Goal: Information Seeking & Learning: Learn about a topic

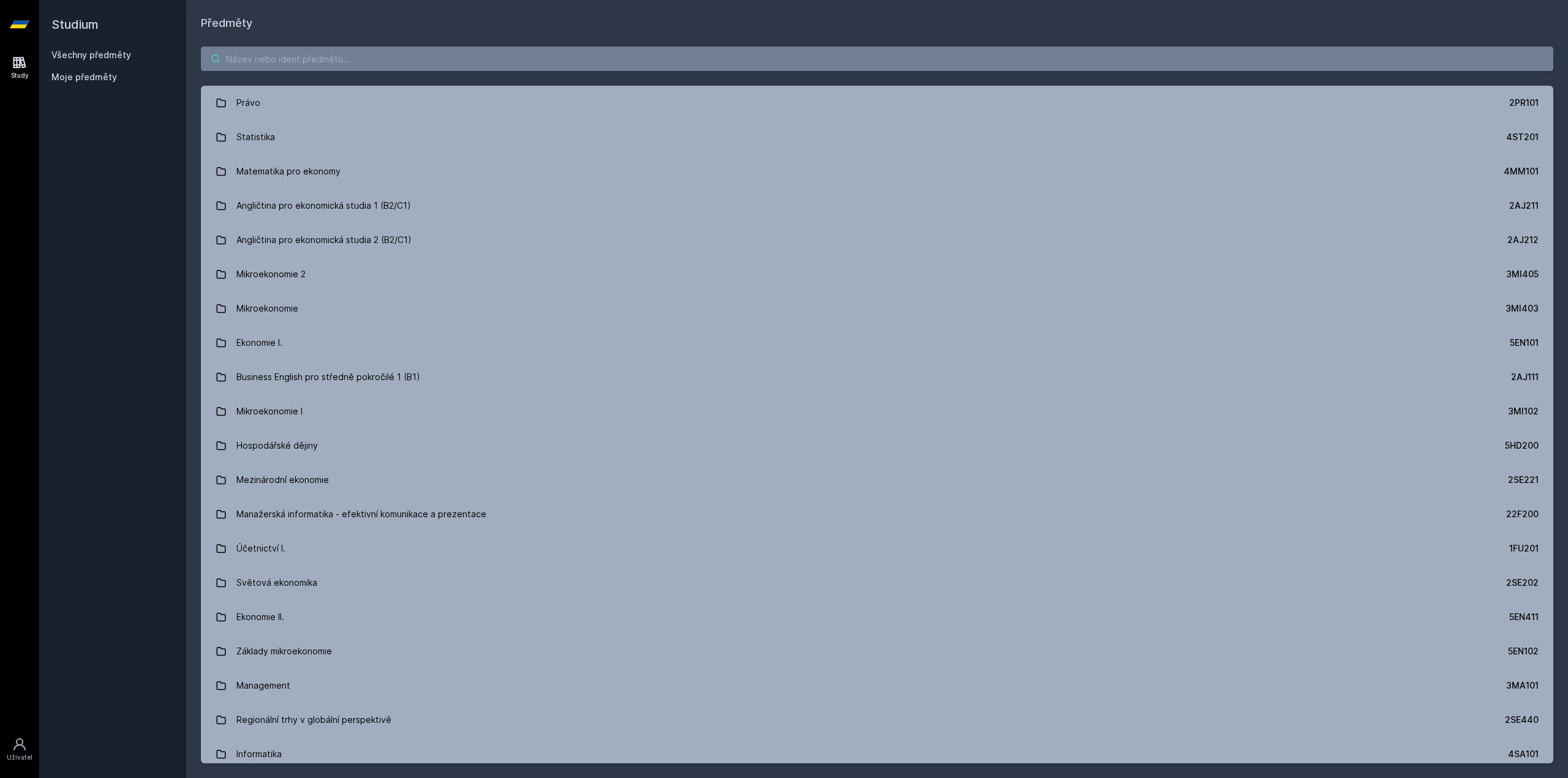
click at [288, 53] on input "search" at bounding box center [877, 58] width 1352 height 24
paste input "4IZ210"
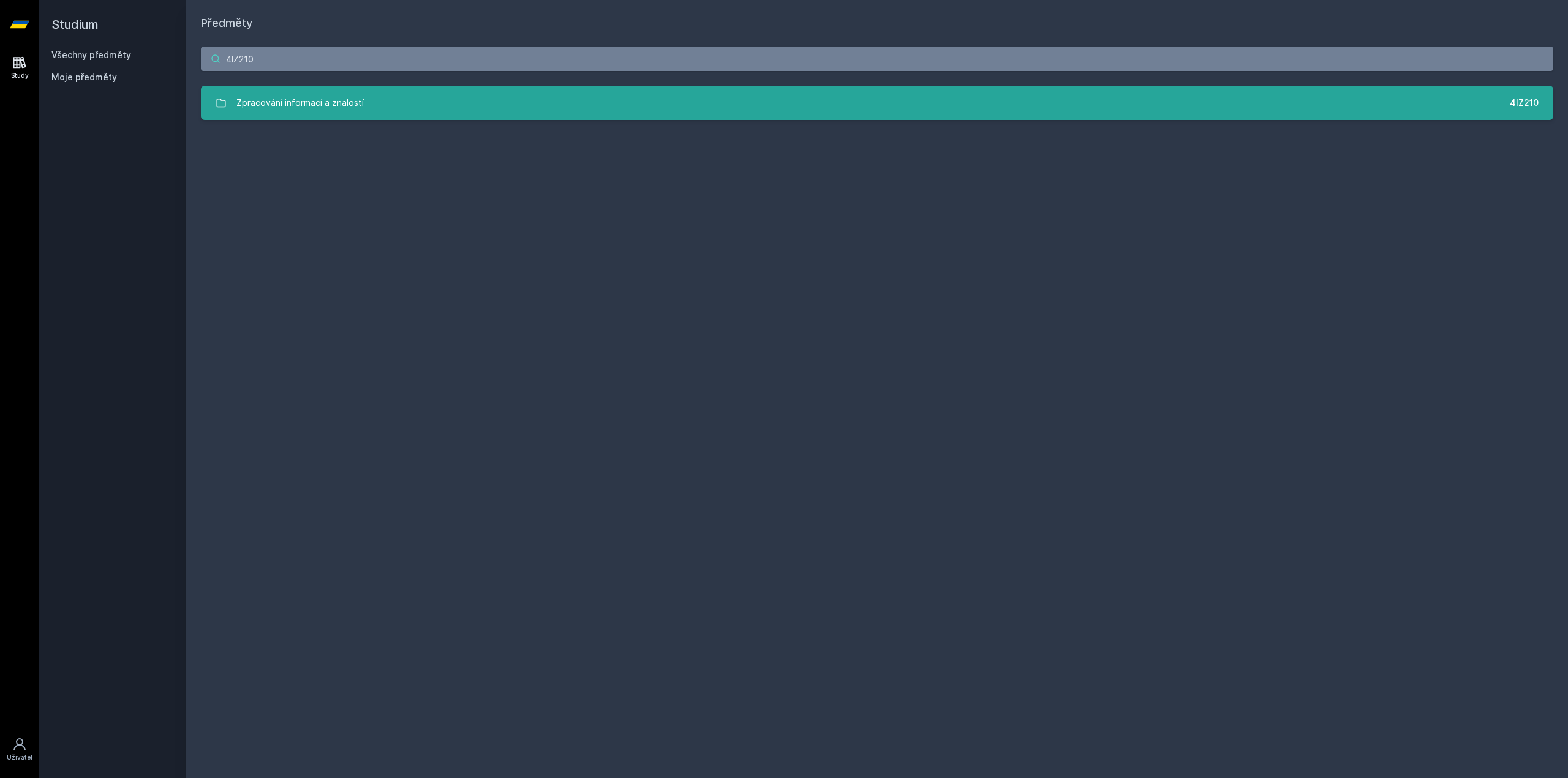
type input "4IZ210"
click at [360, 100] on div "Zpracování informací a znalostí" at bounding box center [300, 103] width 127 height 24
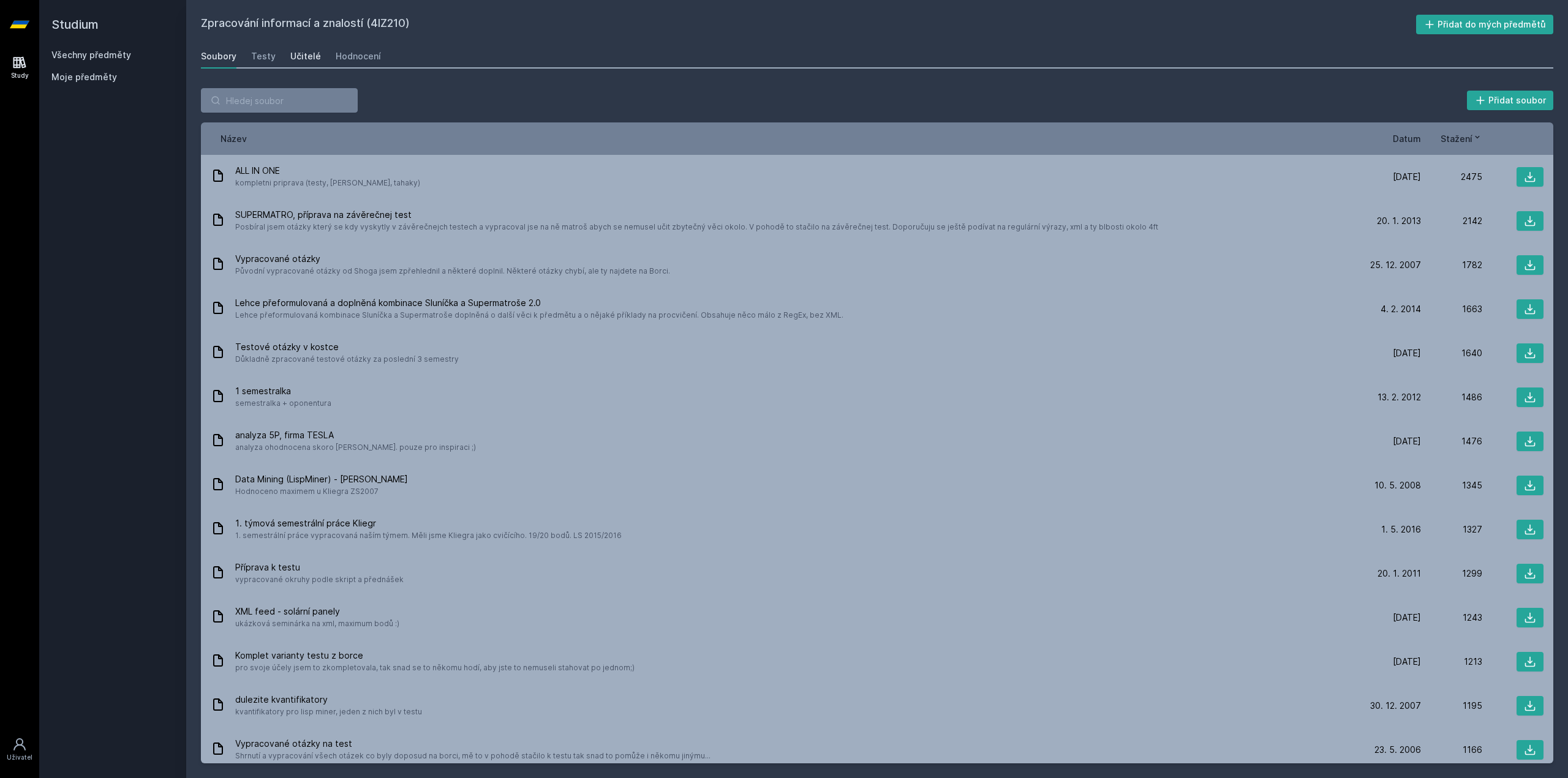
click at [301, 57] on div "Učitelé" at bounding box center [305, 56] width 31 height 13
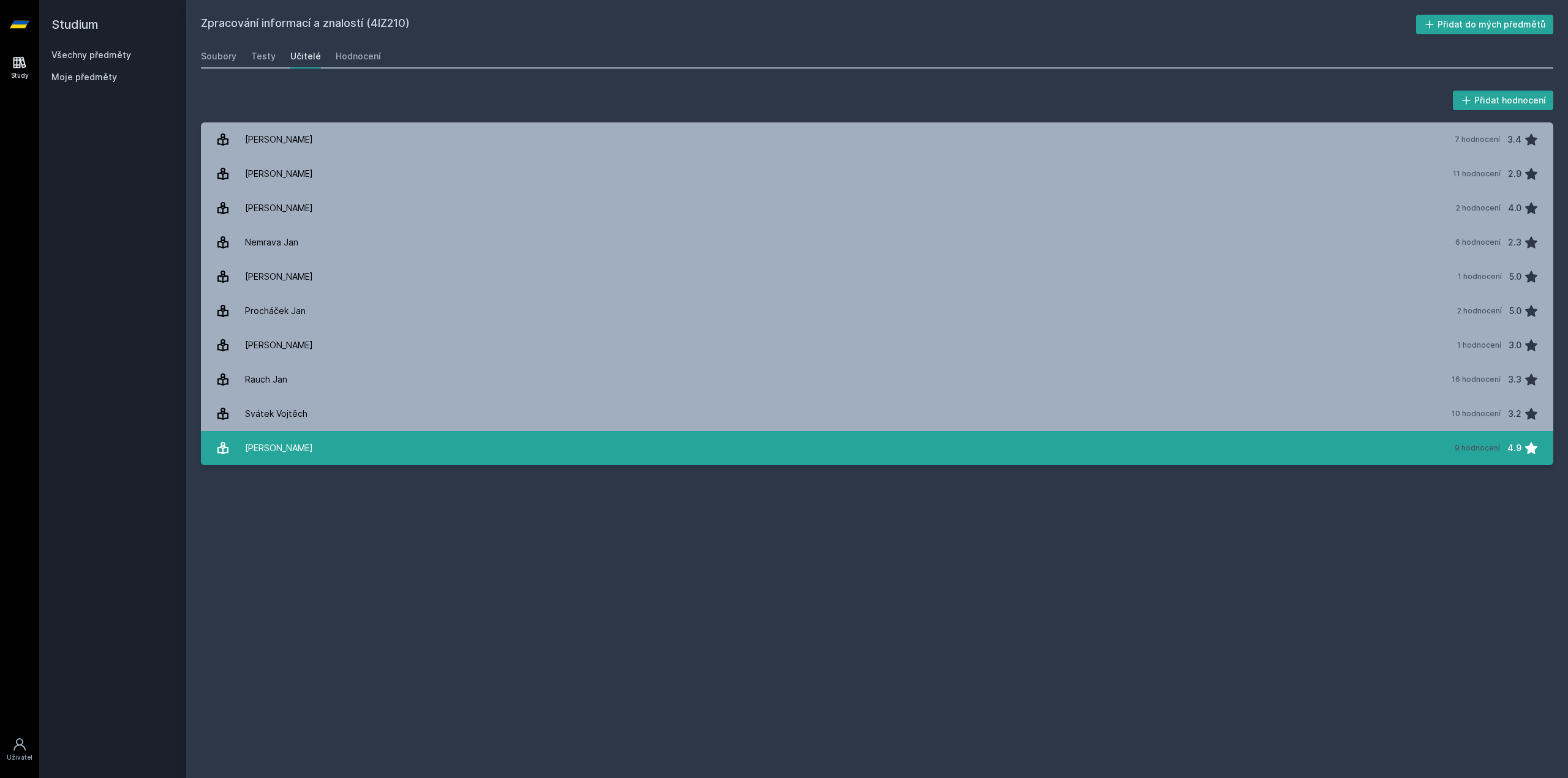
click at [342, 447] on link "[PERSON_NAME] 9 hodnocení 4.9" at bounding box center [877, 448] width 1352 height 34
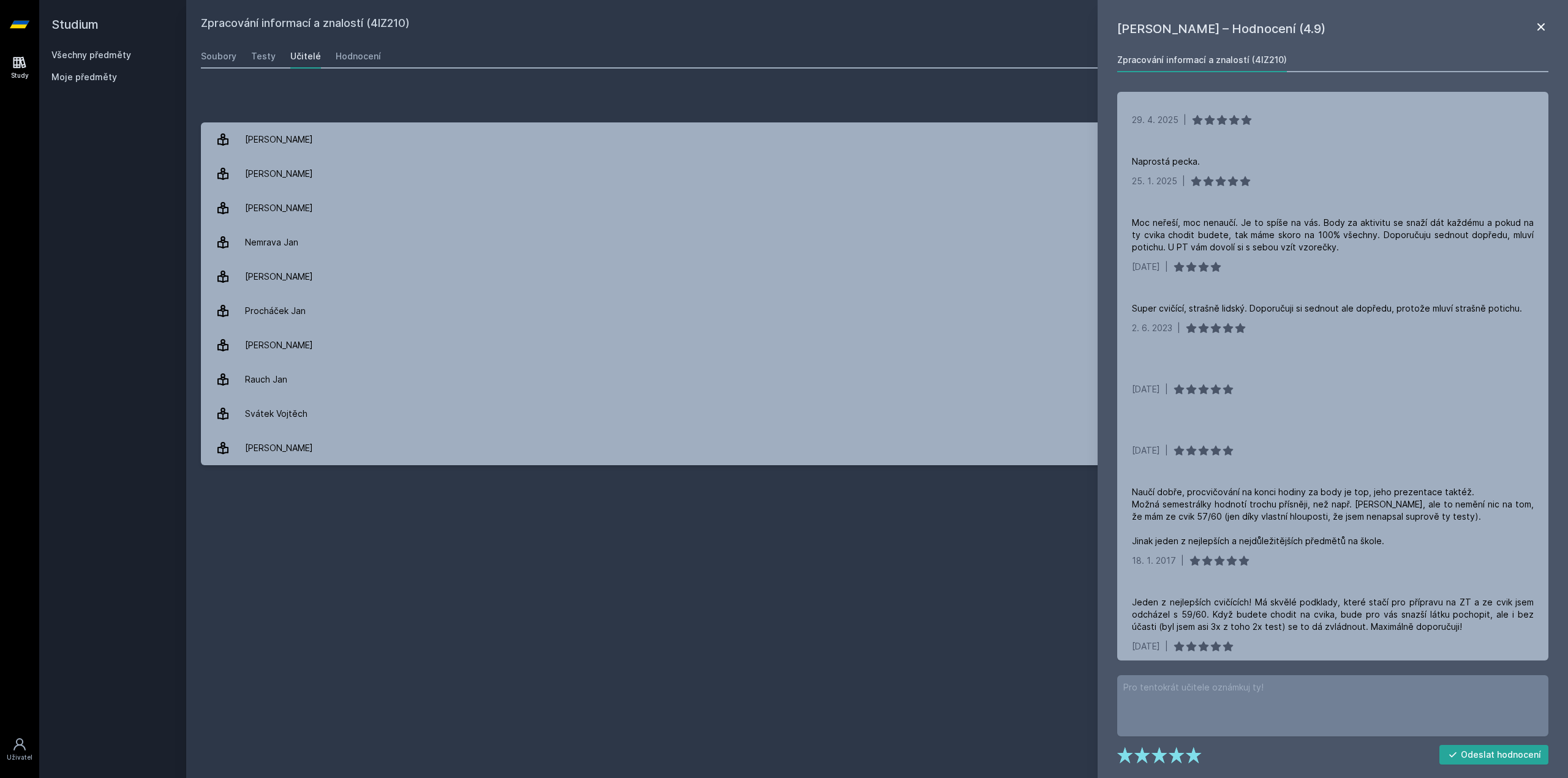
click at [1541, 29] on icon at bounding box center [1541, 26] width 14 height 14
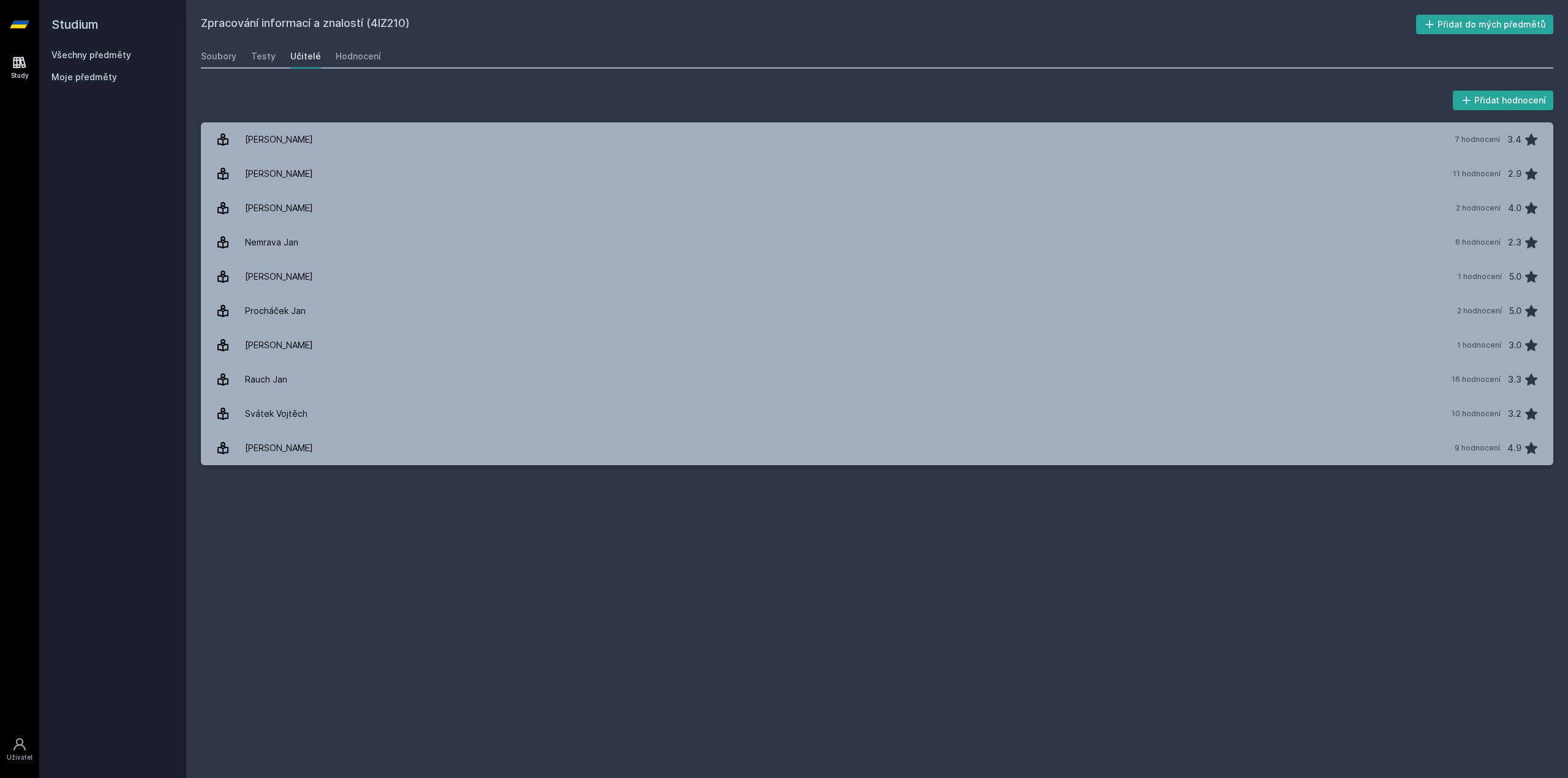
click at [315, 24] on h2 "Zpracování informací a znalostí (4IZ210)" at bounding box center [808, 24] width 1215 height 19
click at [108, 52] on link "Všechny předměty" at bounding box center [91, 54] width 80 height 11
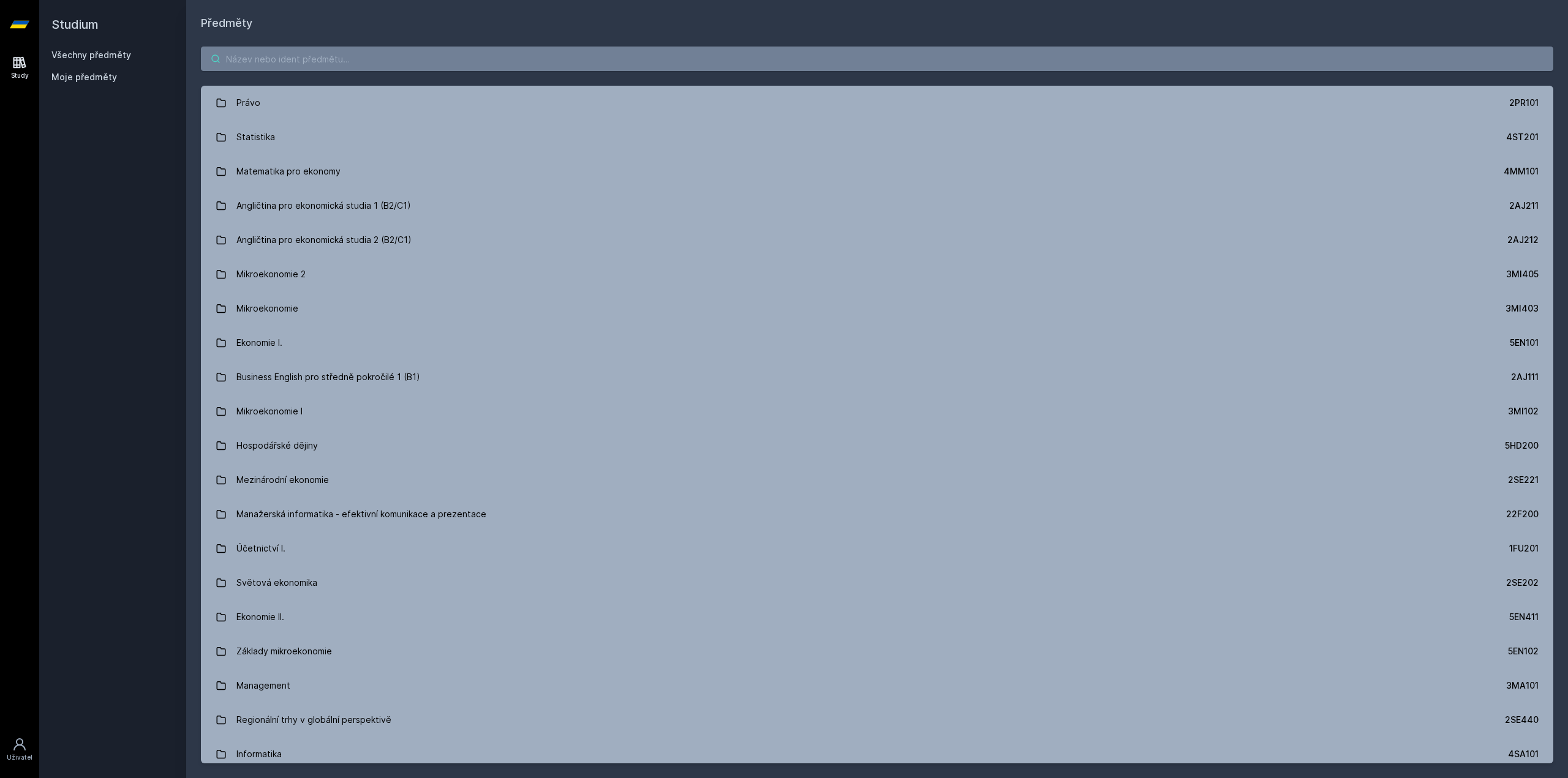
click at [266, 56] on input "search" at bounding box center [877, 58] width 1352 height 24
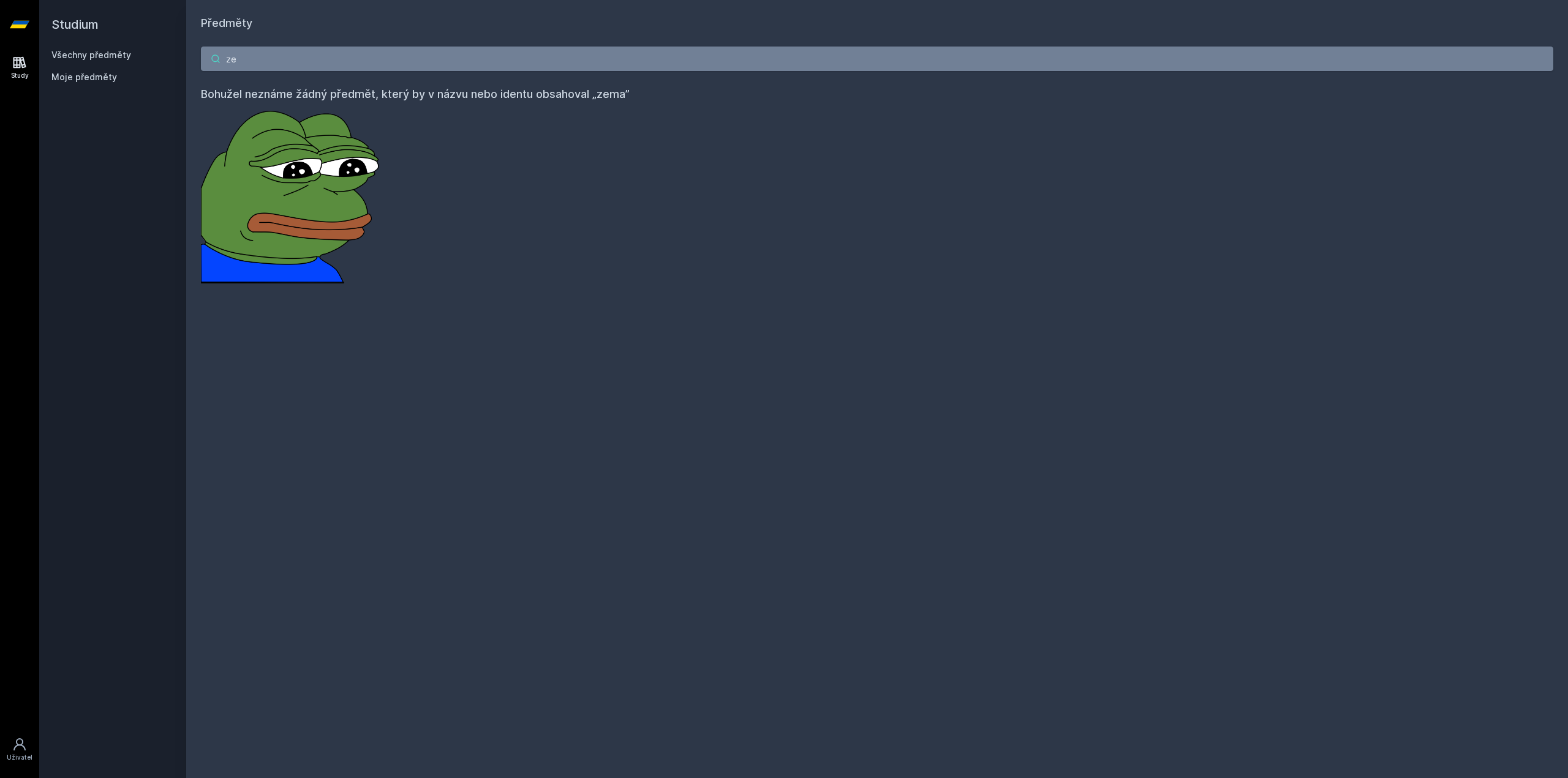
type input "z"
